Goal: Navigation & Orientation: Find specific page/section

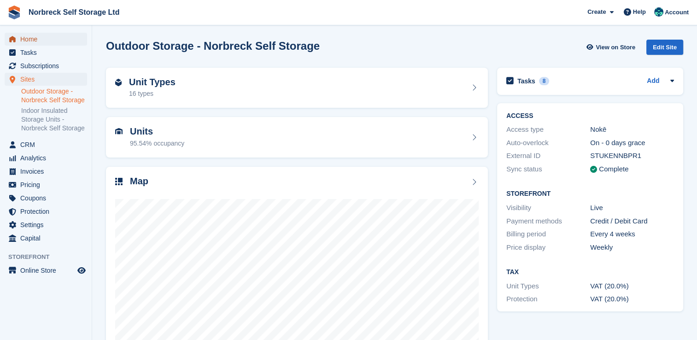
click at [28, 40] on span "Home" at bounding box center [47, 39] width 55 height 13
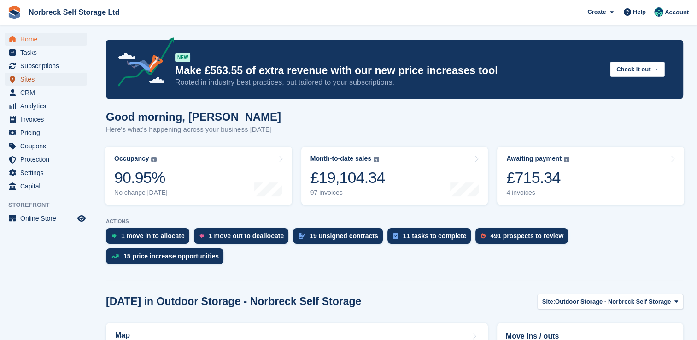
click at [35, 78] on span "Sites" at bounding box center [47, 79] width 55 height 13
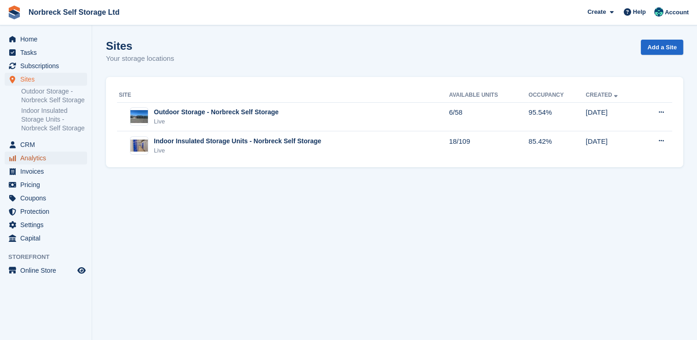
click at [36, 158] on span "Analytics" at bounding box center [47, 158] width 55 height 13
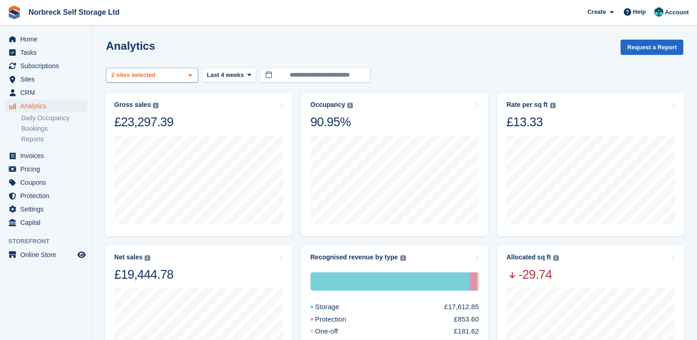
click at [192, 77] on span at bounding box center [190, 75] width 7 height 7
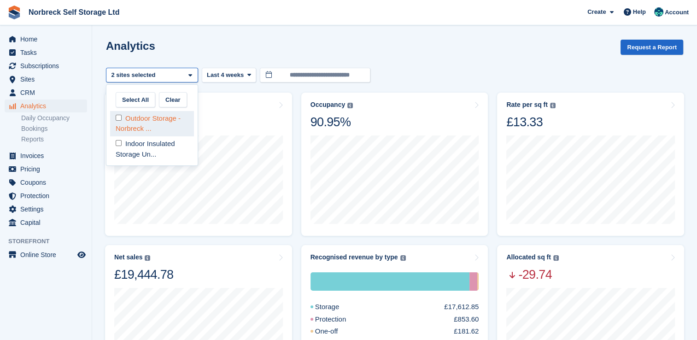
click at [157, 124] on div "Outdoor Storage - Norbreck ..." at bounding box center [152, 123] width 84 height 25
select select "****"
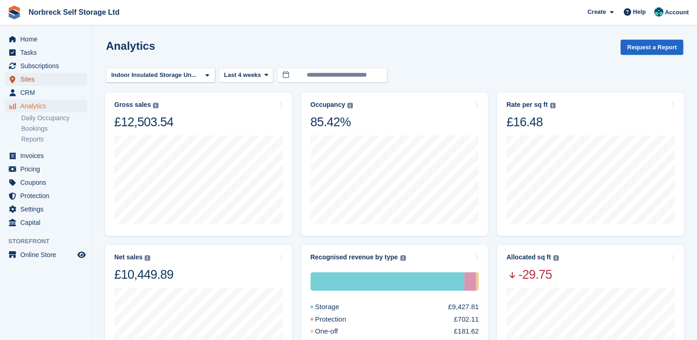
click at [29, 80] on span "Sites" at bounding box center [47, 79] width 55 height 13
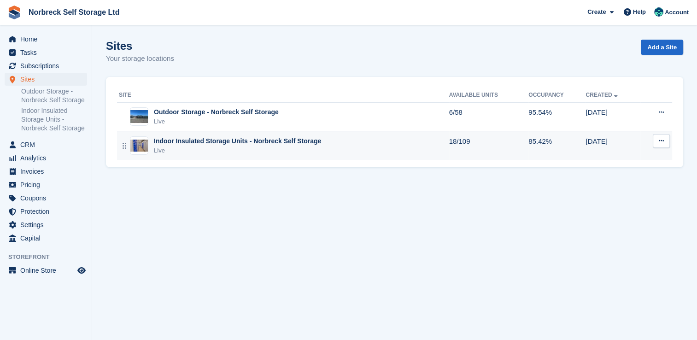
click at [149, 147] on div "Indoor Insulated Storage Units - Norbreck Self Storage Live" at bounding box center [284, 145] width 330 height 19
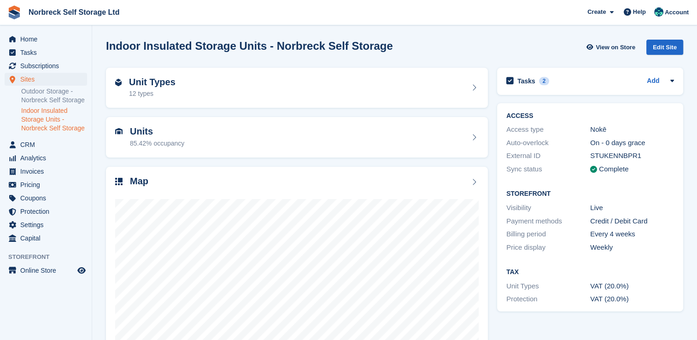
scroll to position [53, 0]
